Goal: Information Seeking & Learning: Learn about a topic

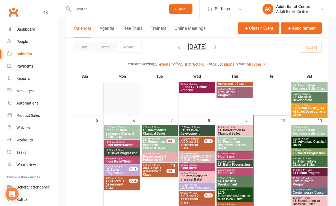
scroll to position [139, 0]
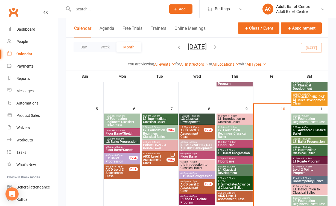
click at [300, 129] on span "L6: Advanced Classical Ballet" at bounding box center [310, 132] width 34 height 7
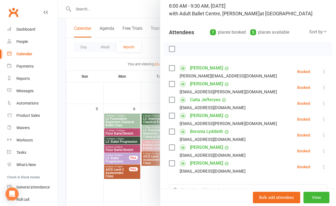
scroll to position [40, 0]
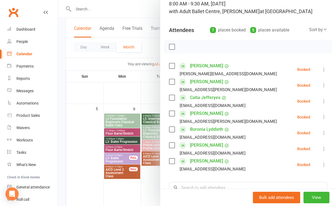
click at [149, 183] on div at bounding box center [197, 103] width 278 height 206
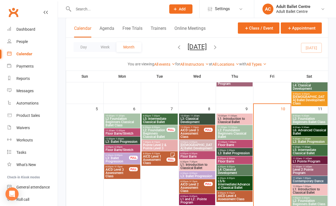
click at [312, 154] on span "L5: Intermediate Classical Ballet" at bounding box center [310, 151] width 34 height 7
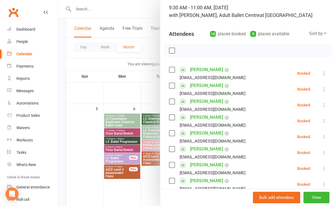
scroll to position [30, 0]
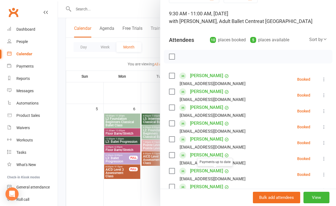
click at [145, 188] on div at bounding box center [197, 103] width 278 height 206
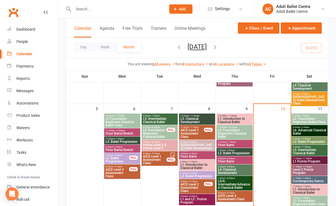
click at [302, 118] on span "L2: Foundation Beginners Ballet Class" at bounding box center [310, 120] width 34 height 7
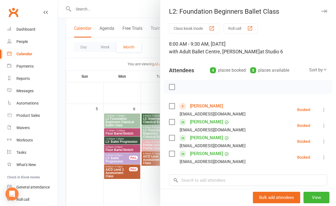
click at [154, 191] on div at bounding box center [197, 103] width 278 height 206
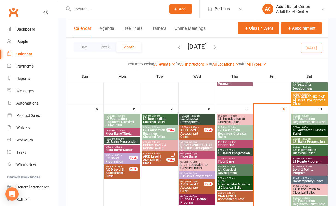
click at [309, 140] on span "L3: Ballet Progression" at bounding box center [310, 141] width 34 height 3
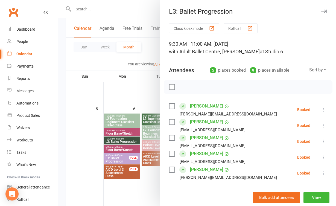
scroll to position [15, 0]
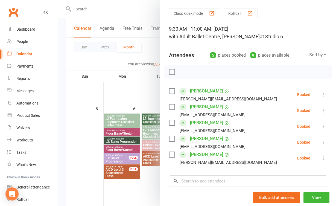
click at [150, 182] on div at bounding box center [197, 103] width 278 height 206
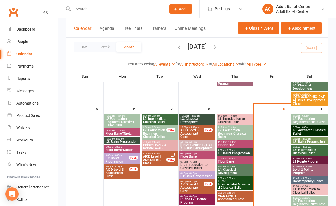
click at [308, 167] on span "- 11:45am" at bounding box center [307, 167] width 10 height 2
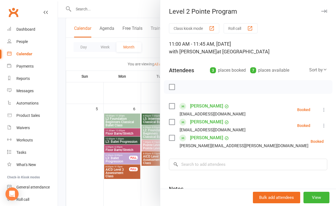
click at [144, 163] on div at bounding box center [197, 103] width 278 height 206
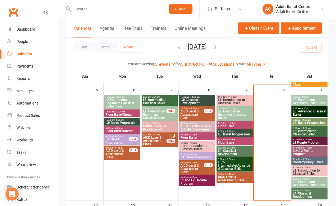
scroll to position [161, 0]
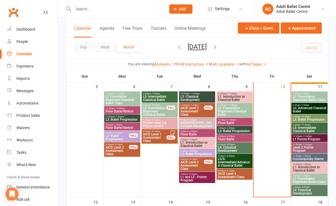
click at [309, 169] on span "L1: Introduction to Classical Ballet" at bounding box center [310, 169] width 34 height 7
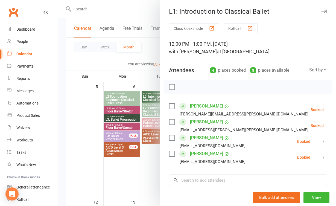
click at [158, 176] on div at bounding box center [197, 103] width 278 height 206
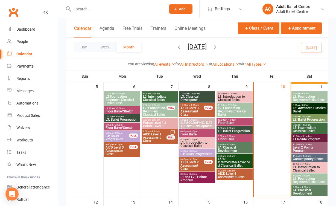
click at [307, 168] on span "L1: Introduction to Classical Ballet" at bounding box center [310, 169] width 34 height 7
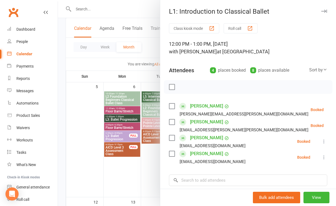
click at [153, 178] on div at bounding box center [197, 103] width 278 height 206
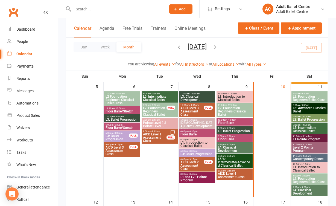
click at [301, 180] on span "L2: Foundation Beginners Ballet Class" at bounding box center [310, 180] width 34 height 7
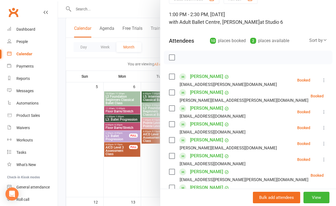
scroll to position [21, 0]
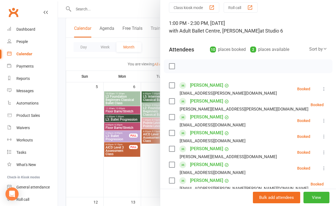
click at [115, 177] on div at bounding box center [197, 103] width 278 height 206
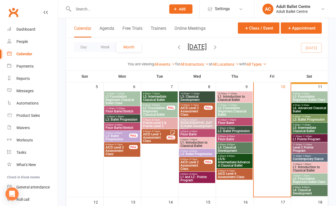
click at [307, 192] on span "L4: Classical Development" at bounding box center [310, 192] width 34 height 7
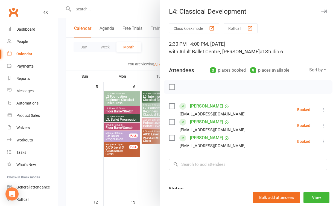
click at [154, 168] on div at bounding box center [197, 103] width 278 height 206
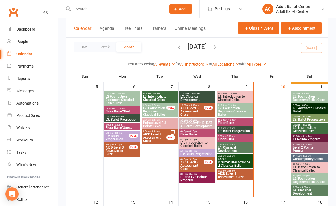
click at [306, 166] on span "L1: Introduction to Classical Ballet" at bounding box center [310, 169] width 34 height 7
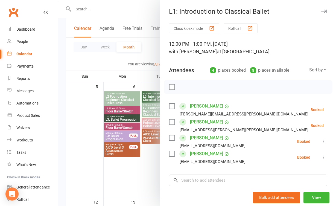
click at [150, 166] on div at bounding box center [197, 103] width 278 height 206
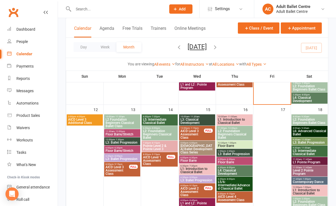
scroll to position [256, 0]
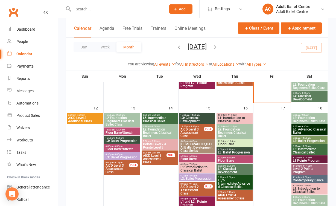
click at [123, 123] on span "L2 Foundation Beginners Classical Ballet Class" at bounding box center [122, 121] width 34 height 10
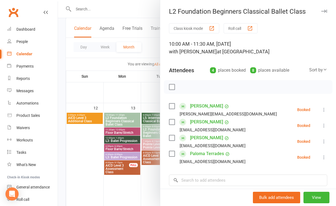
click at [125, 138] on div at bounding box center [197, 103] width 278 height 206
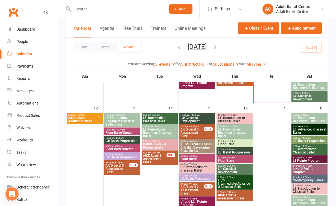
click at [121, 132] on span "Floor Barre/Stretch" at bounding box center [122, 132] width 34 height 3
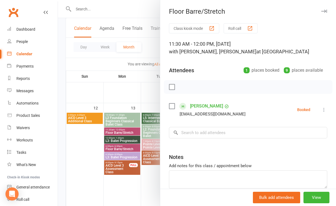
click at [126, 147] on div at bounding box center [197, 103] width 278 height 206
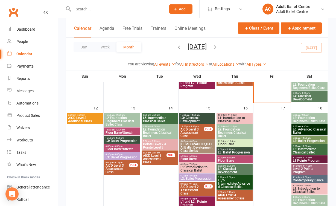
click at [125, 141] on span "L3: Ballet Progression" at bounding box center [122, 140] width 34 height 3
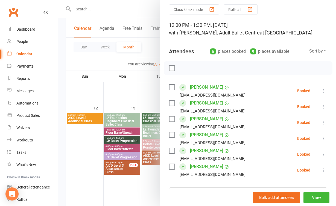
scroll to position [52, 0]
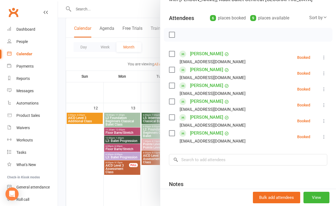
click at [147, 186] on div at bounding box center [197, 103] width 278 height 206
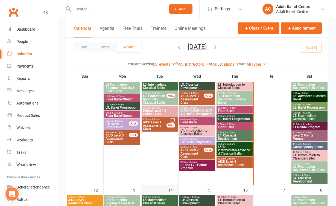
scroll to position [137, 0]
